Goal: Task Accomplishment & Management: Manage account settings

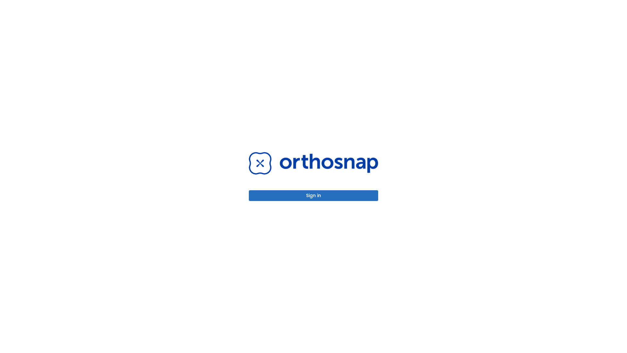
click at [313, 195] on button "Sign in" at bounding box center [313, 195] width 129 height 11
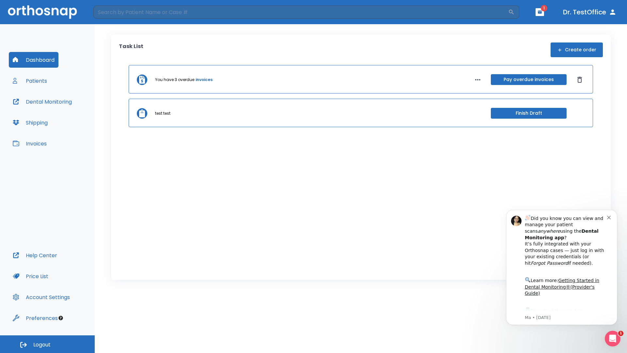
click at [47, 344] on span "Logout" at bounding box center [41, 344] width 17 height 7
